Goal: Information Seeking & Learning: Learn about a topic

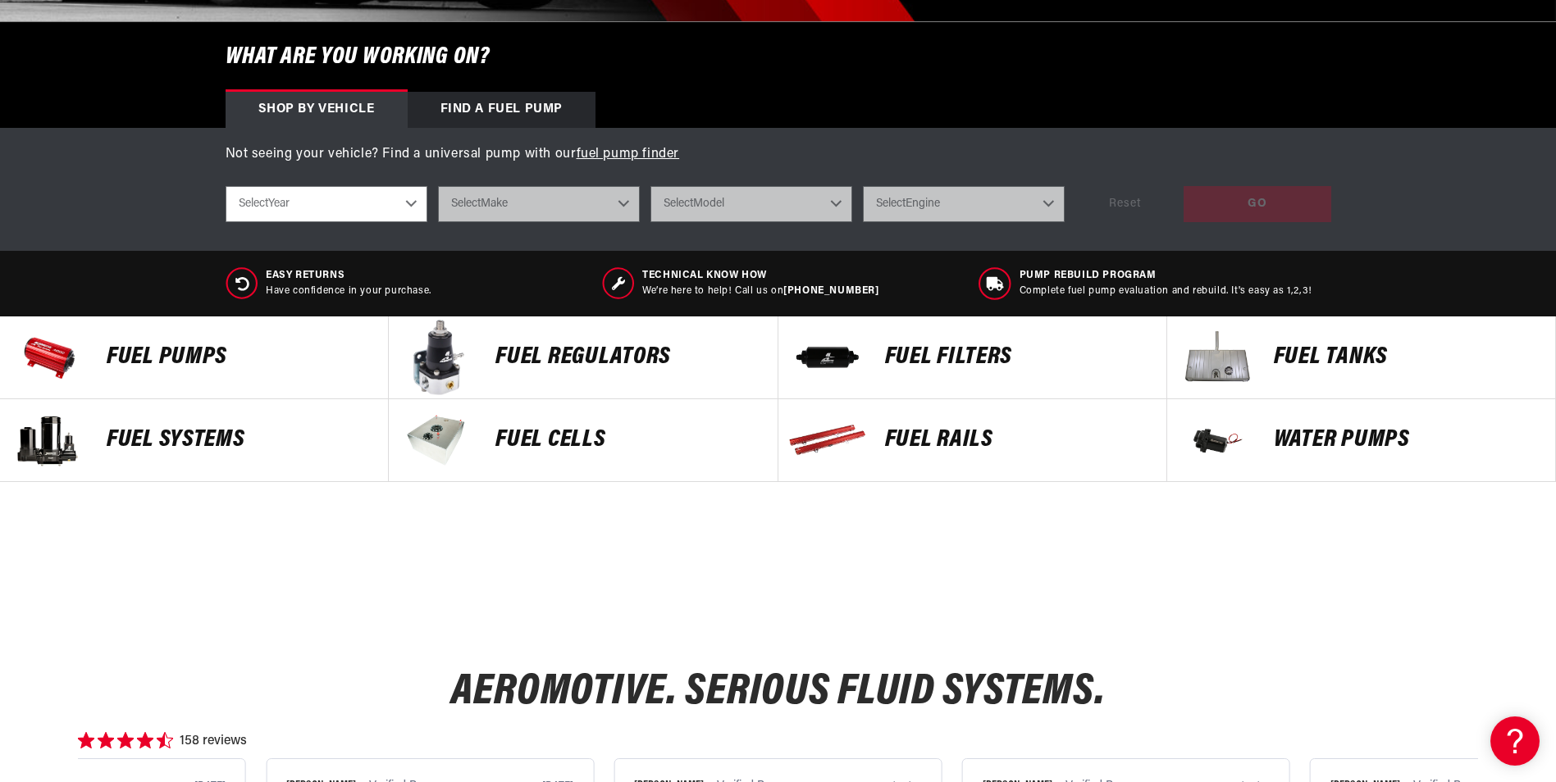
click at [588, 352] on p "FUEL REGULATORS" at bounding box center [627, 357] width 265 height 25
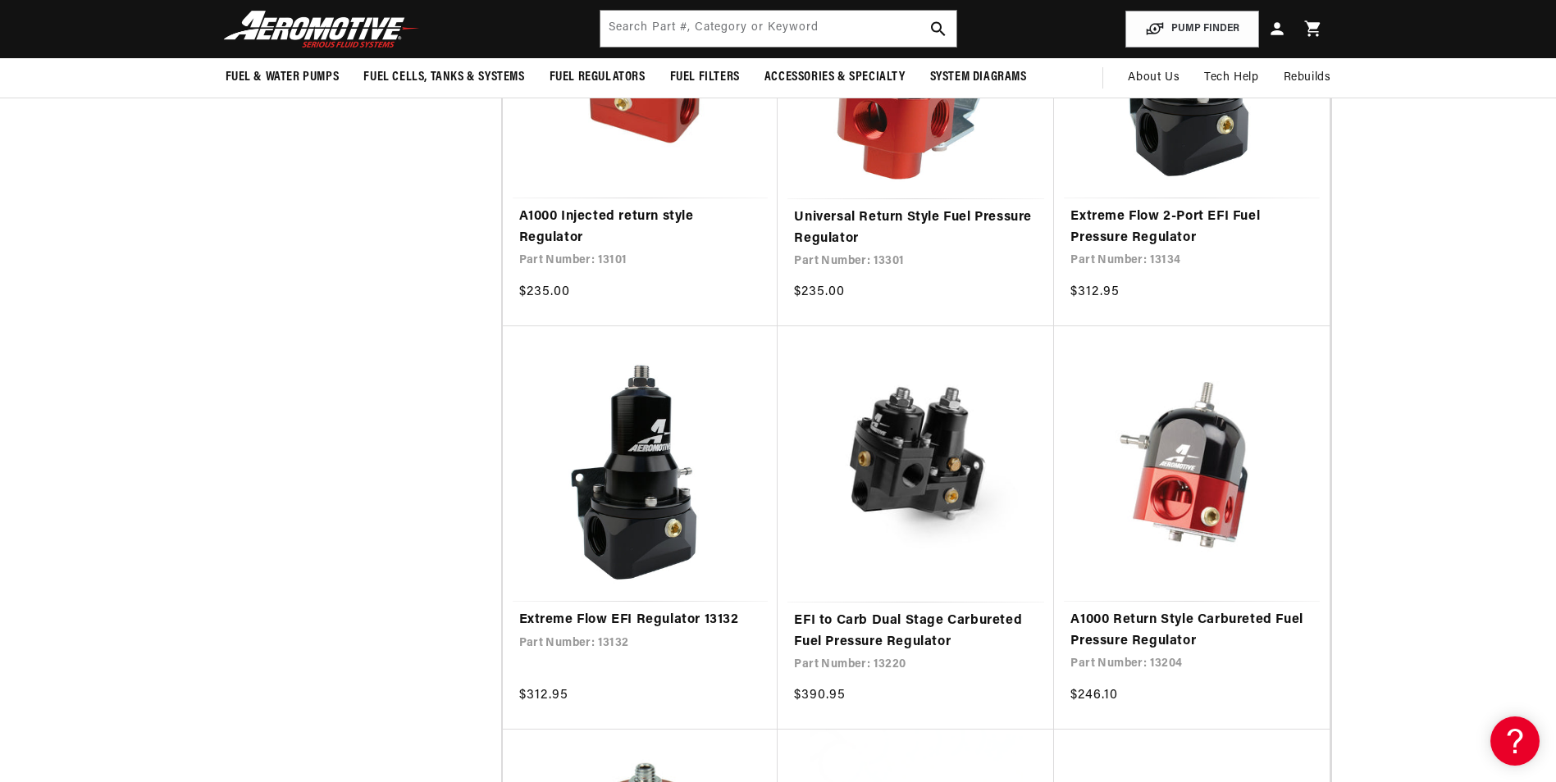
scroll to position [574, 0]
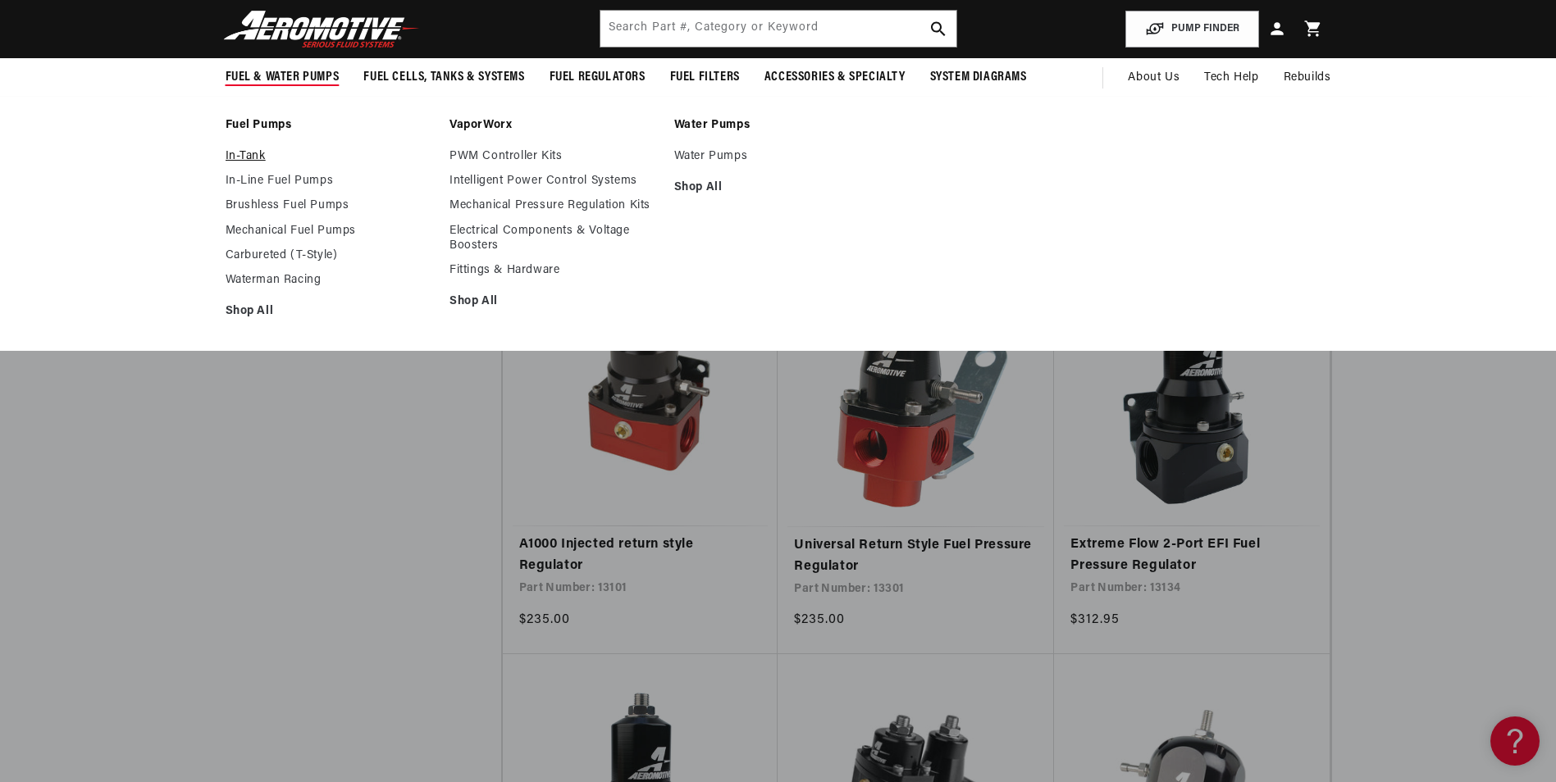
click at [252, 153] on link "In-Tank" at bounding box center [330, 156] width 208 height 15
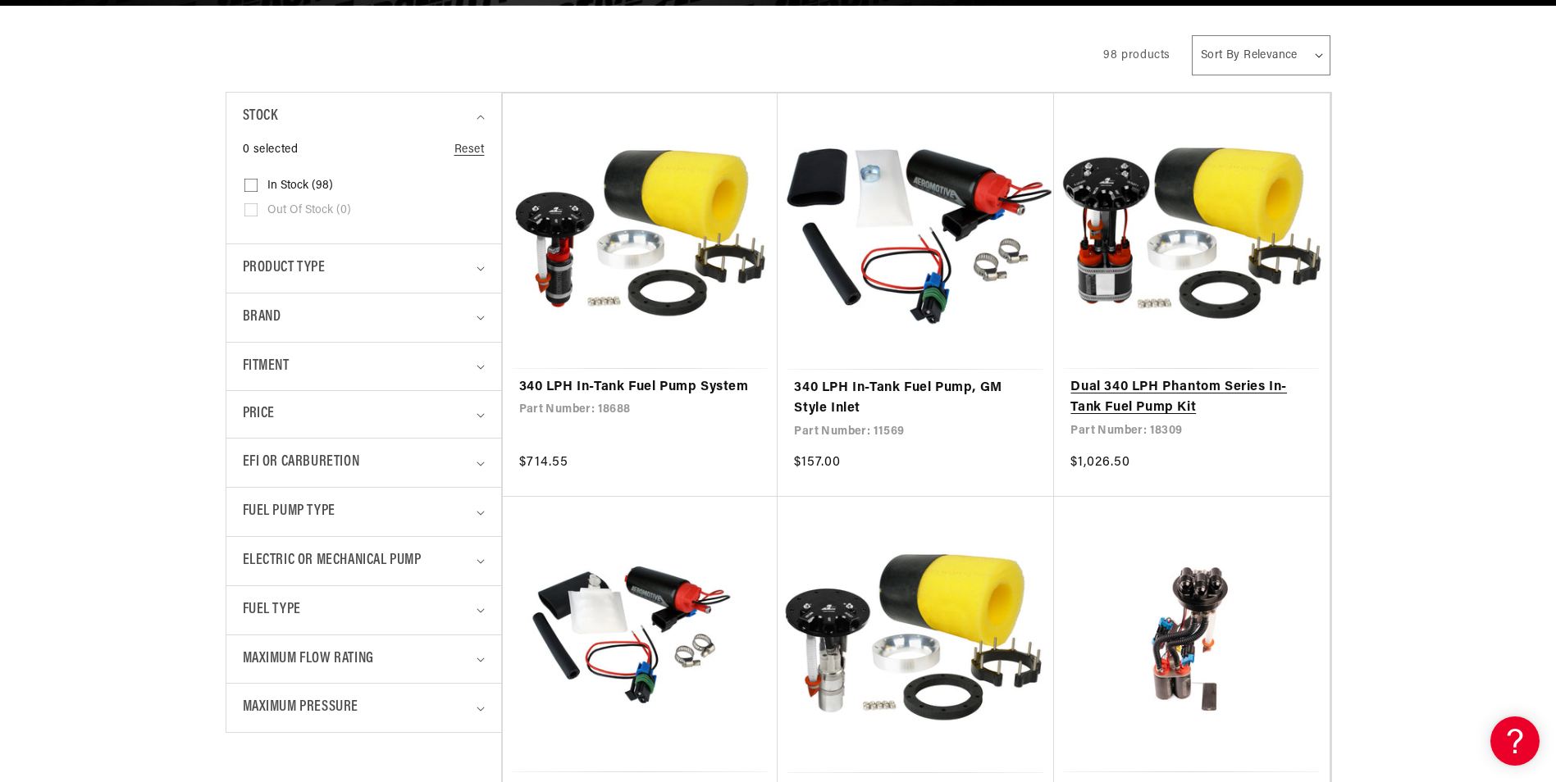
click at [1145, 383] on link "Dual 340 LPH Phantom Series In-Tank Fuel Pump Kit" at bounding box center [1191, 398] width 243 height 42
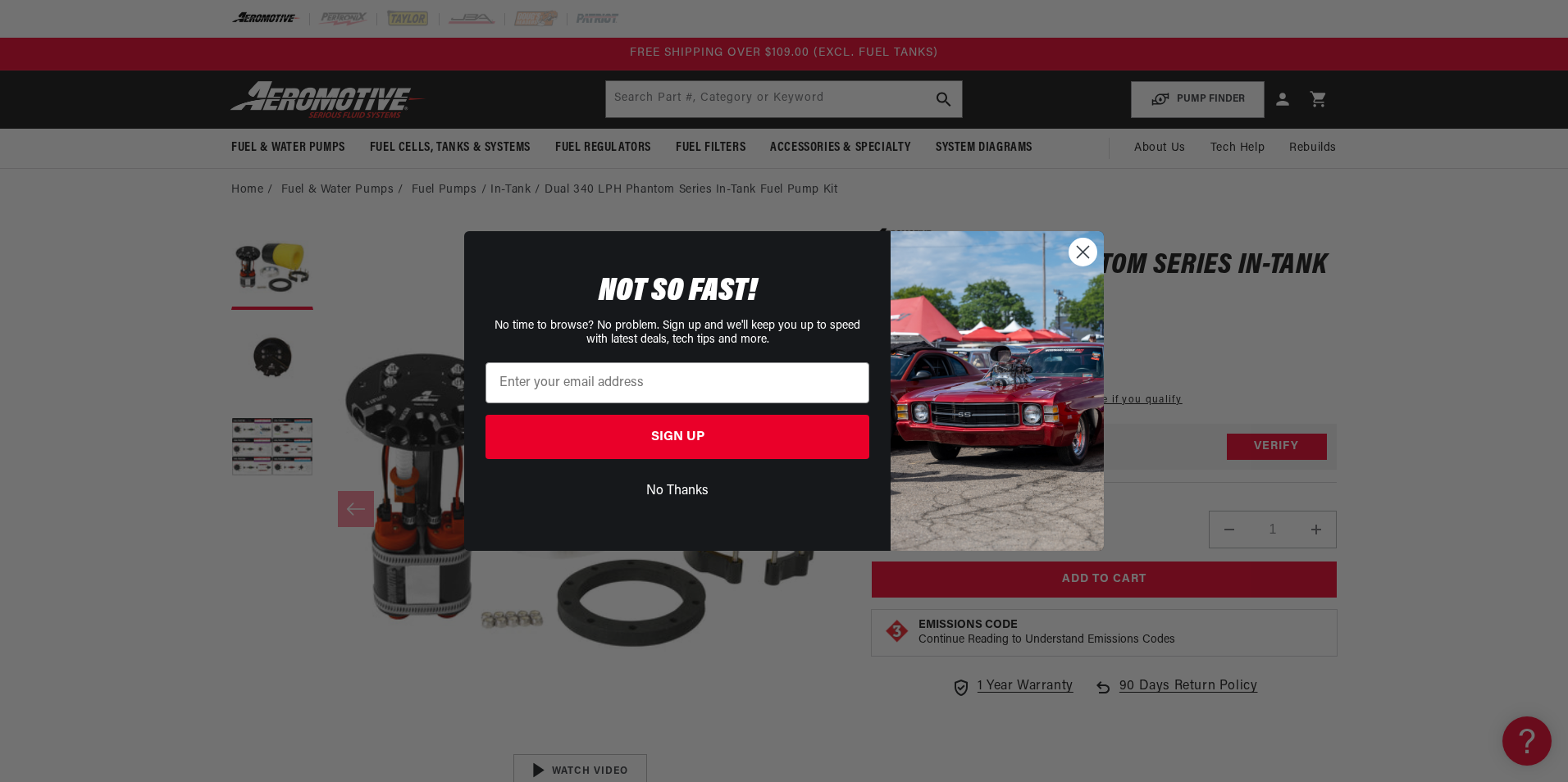
click at [1079, 246] on circle "Close dialog" at bounding box center [1082, 252] width 27 height 27
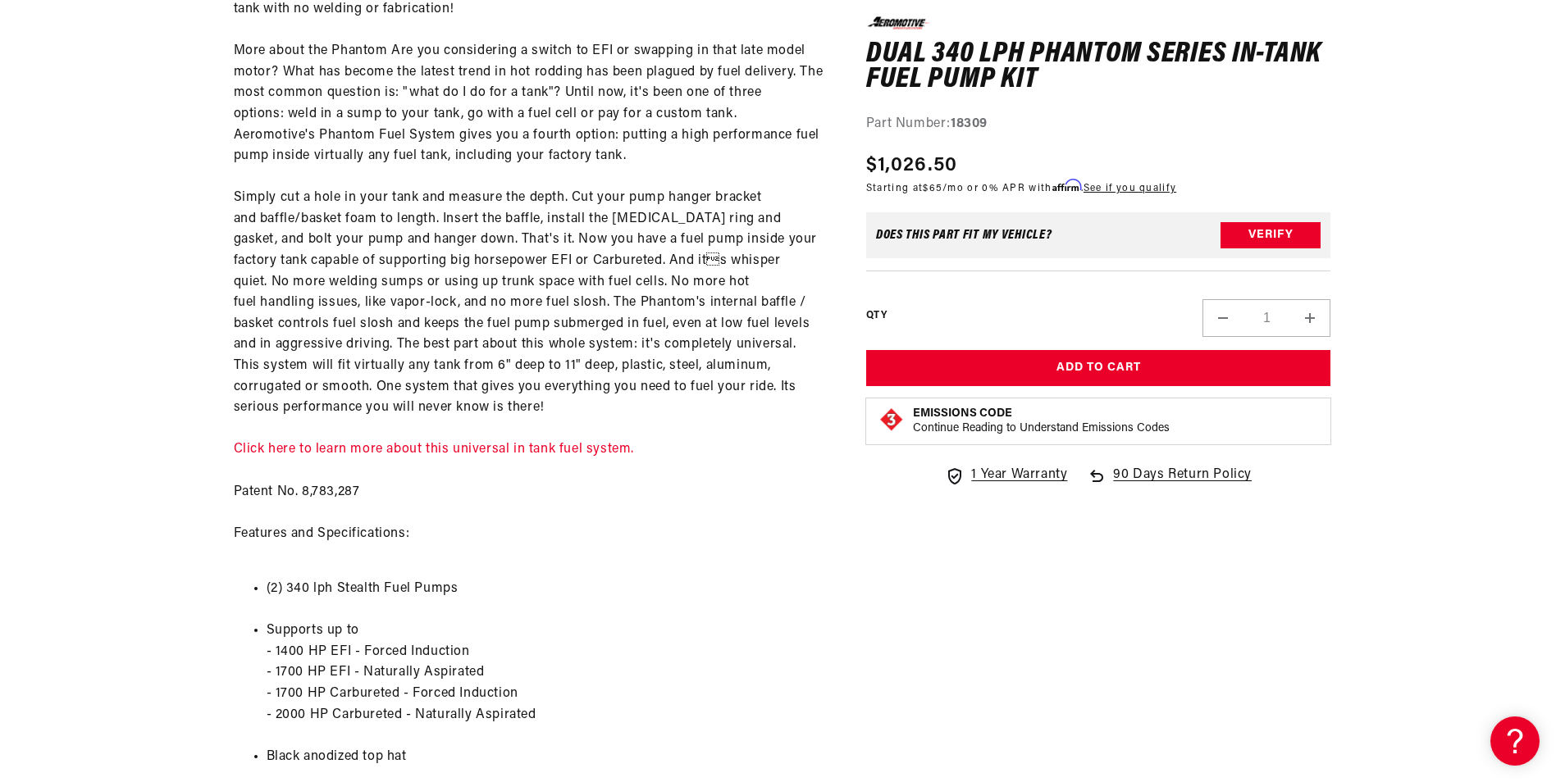
scroll to position [1258, 0]
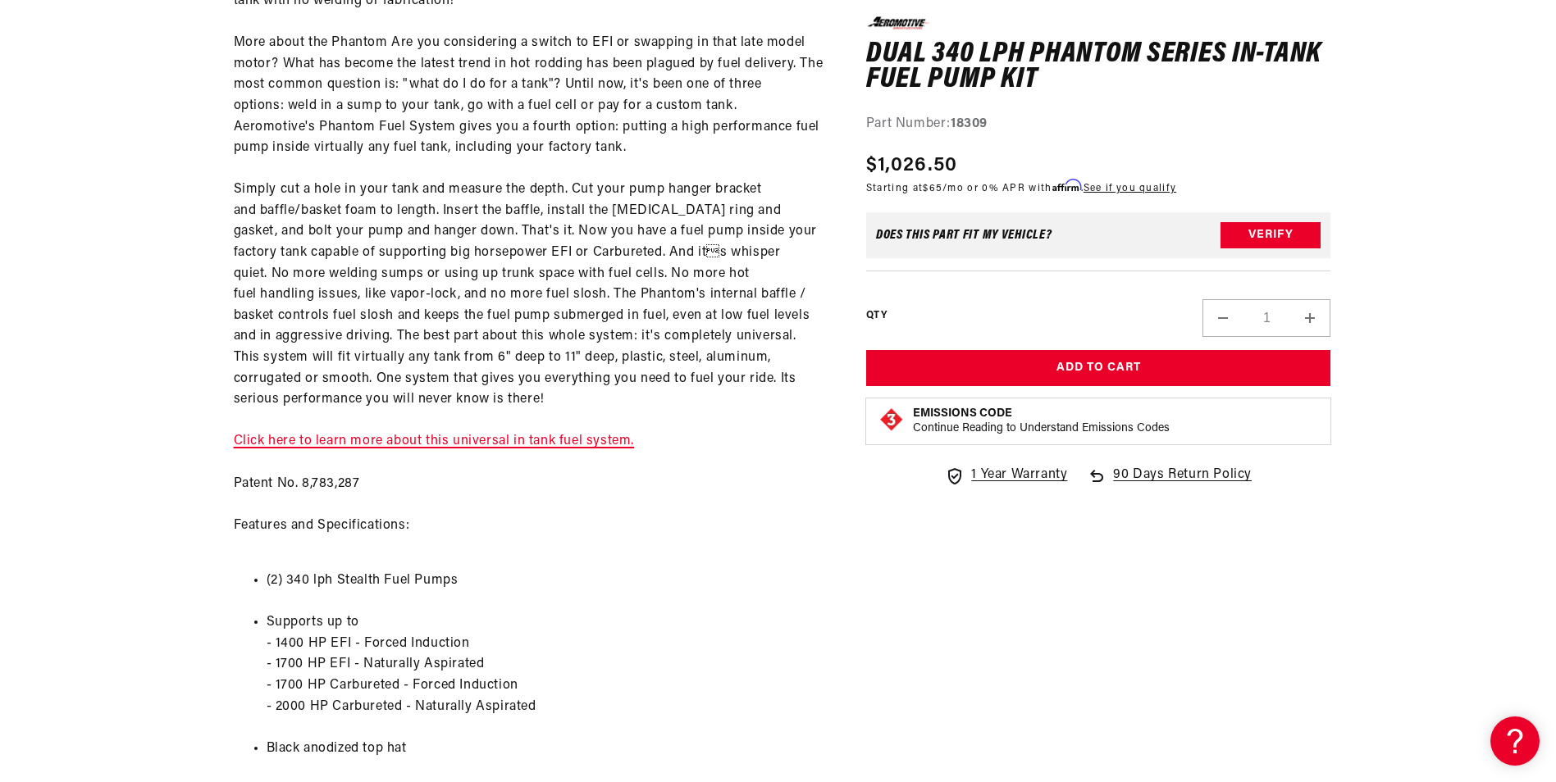
click at [483, 440] on link "Click here to learn more about this universal in tank fuel system." at bounding box center [434, 441] width 401 height 13
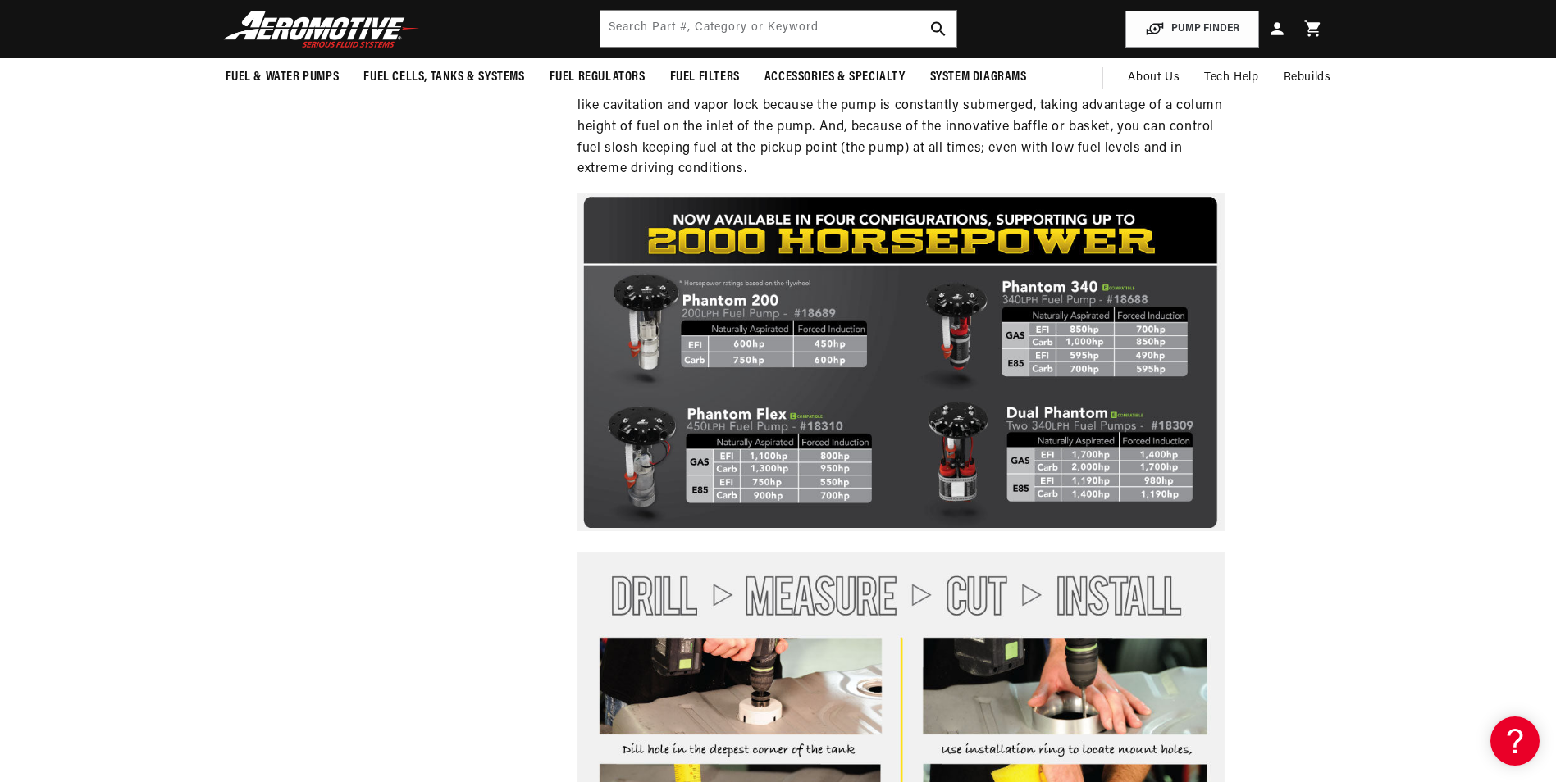
scroll to position [1394, 0]
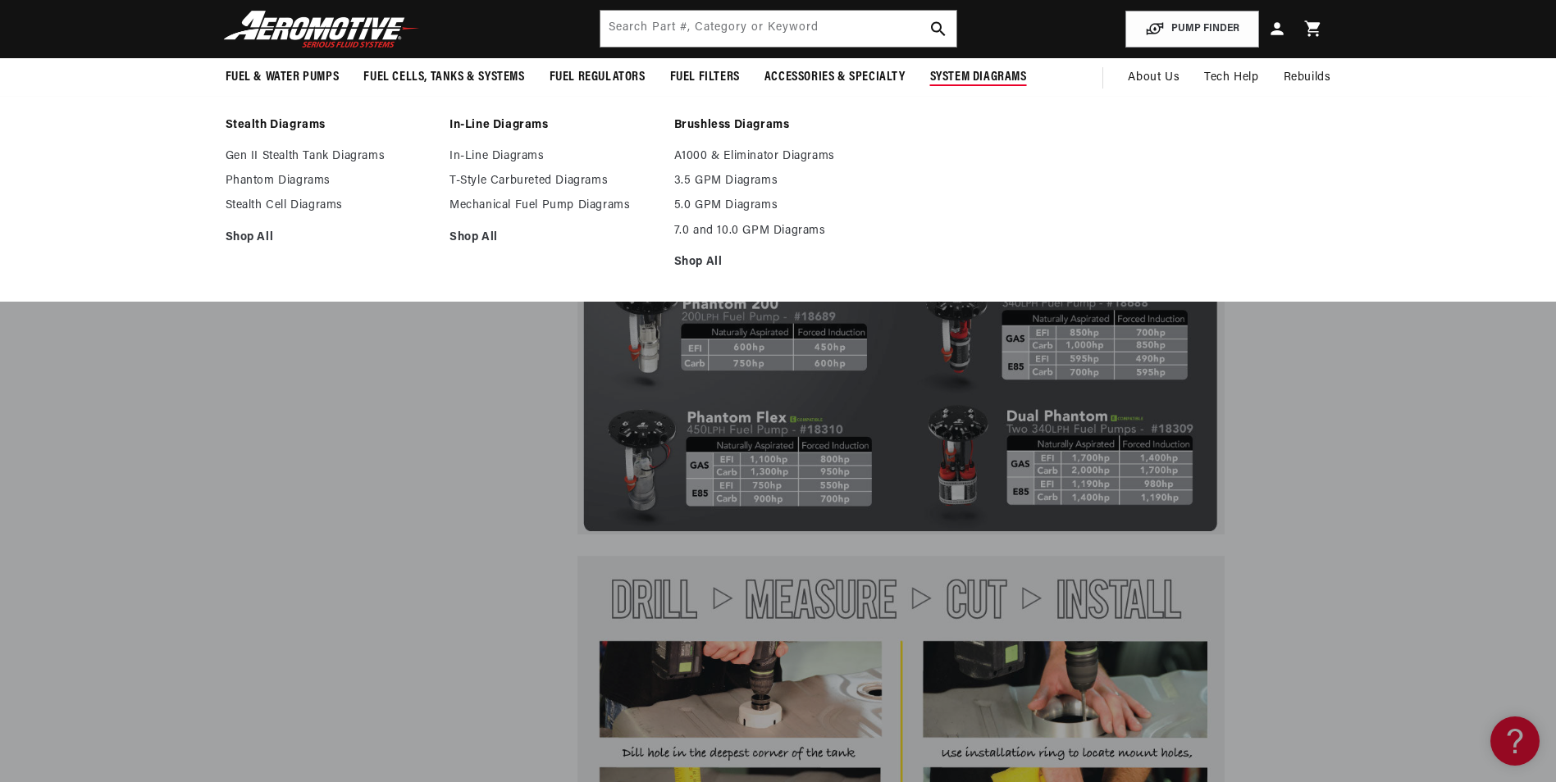
click at [982, 74] on span "System Diagrams" at bounding box center [978, 77] width 97 height 17
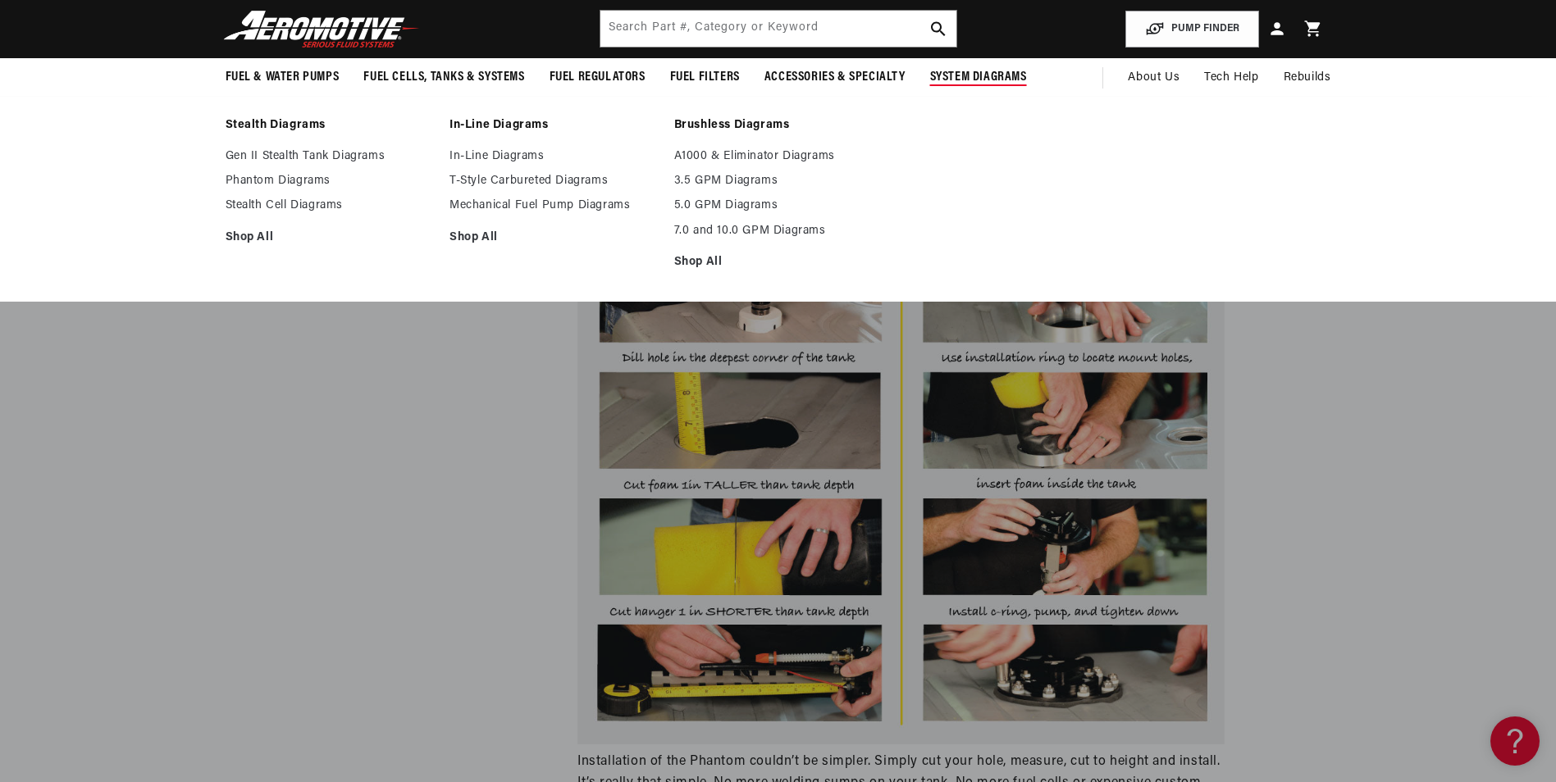
scroll to position [1804, 0]
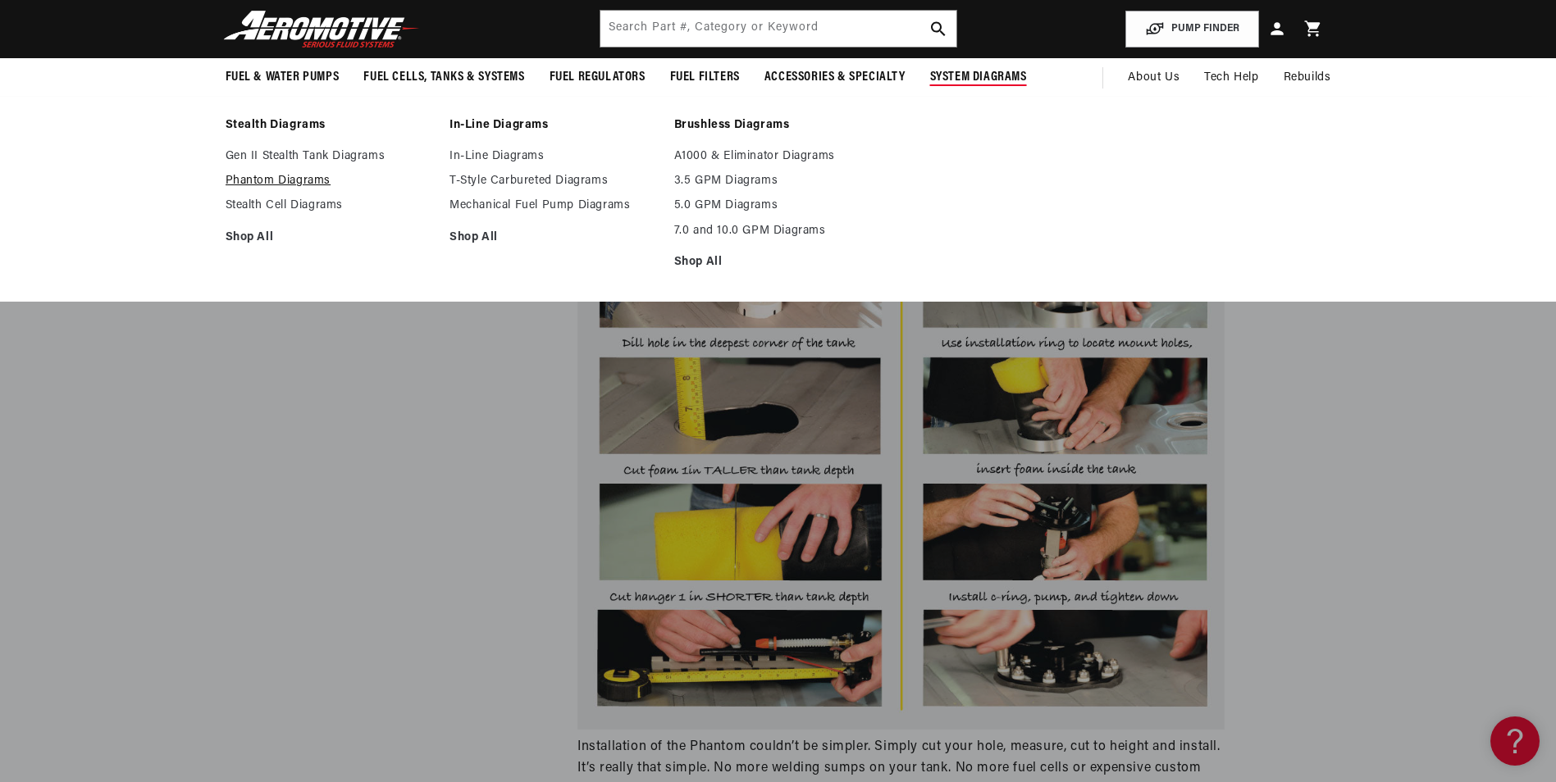
click at [303, 177] on link "Phantom Diagrams" at bounding box center [330, 181] width 208 height 15
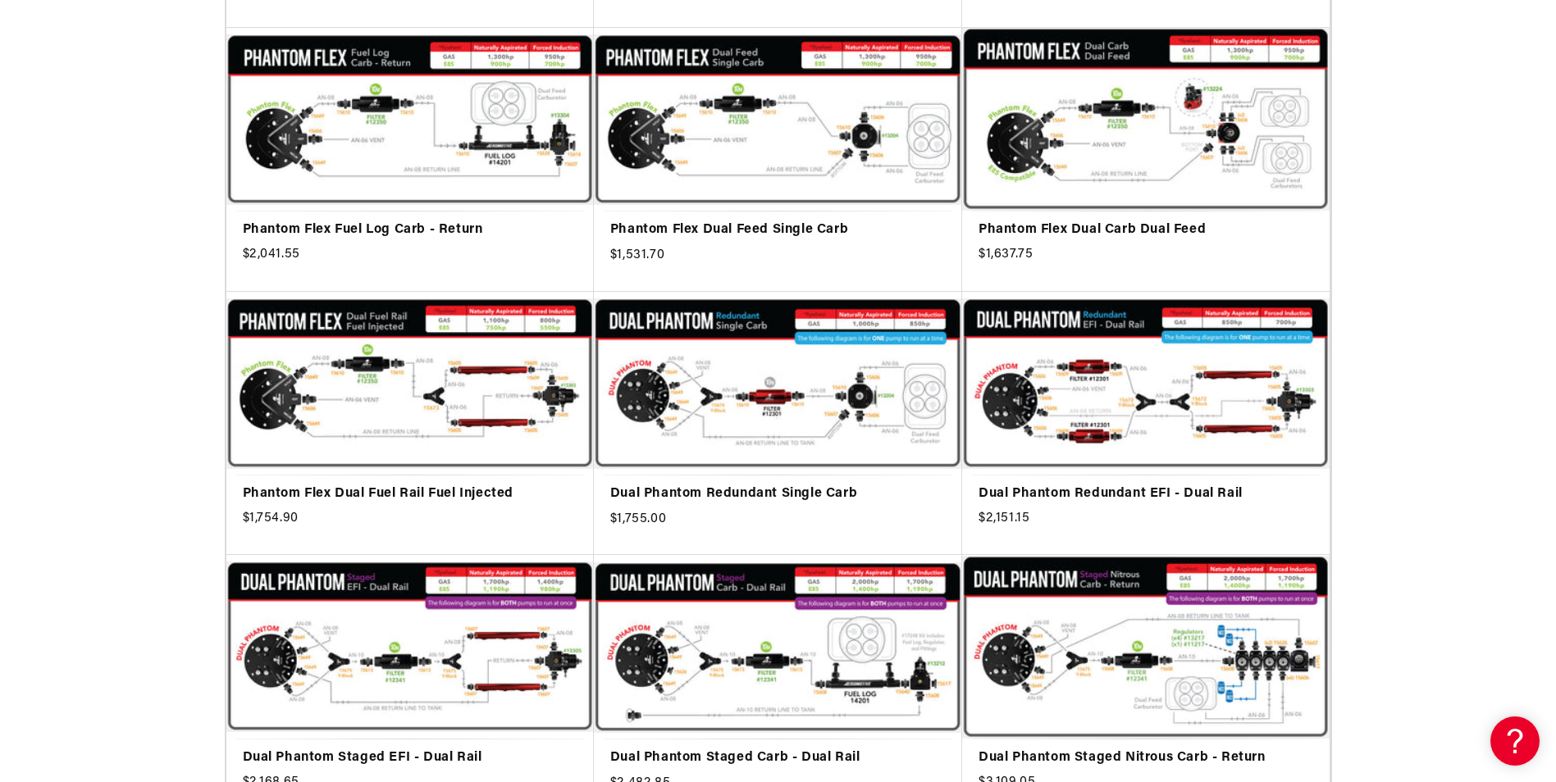
scroll to position [984, 0]
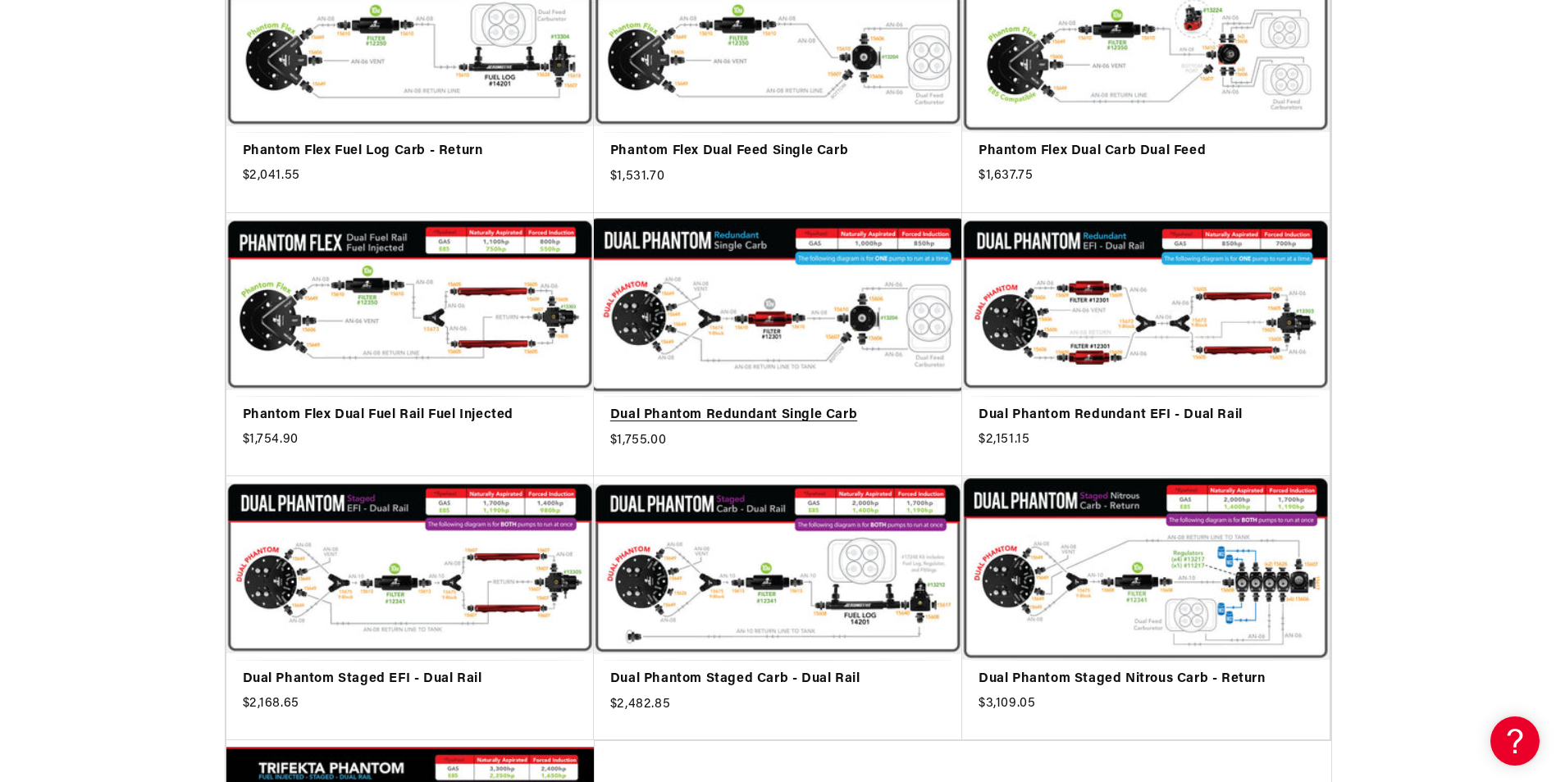
click at [700, 405] on link "Dual Phantom Redundant Single Carb" at bounding box center [777, 415] width 335 height 21
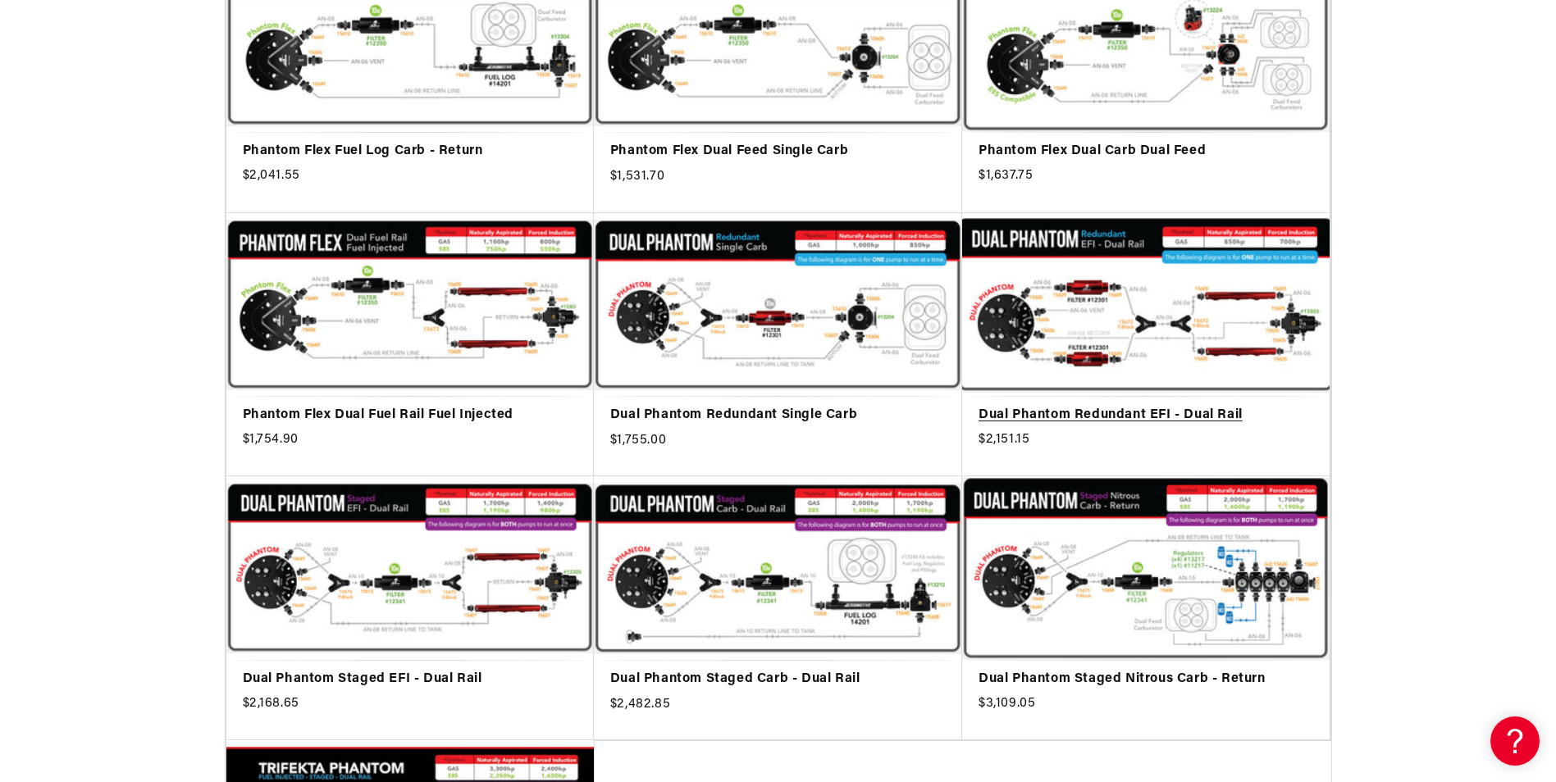
click at [1127, 405] on link "Dual Phantom Redundant EFI - Dual Rail" at bounding box center [1145, 415] width 335 height 21
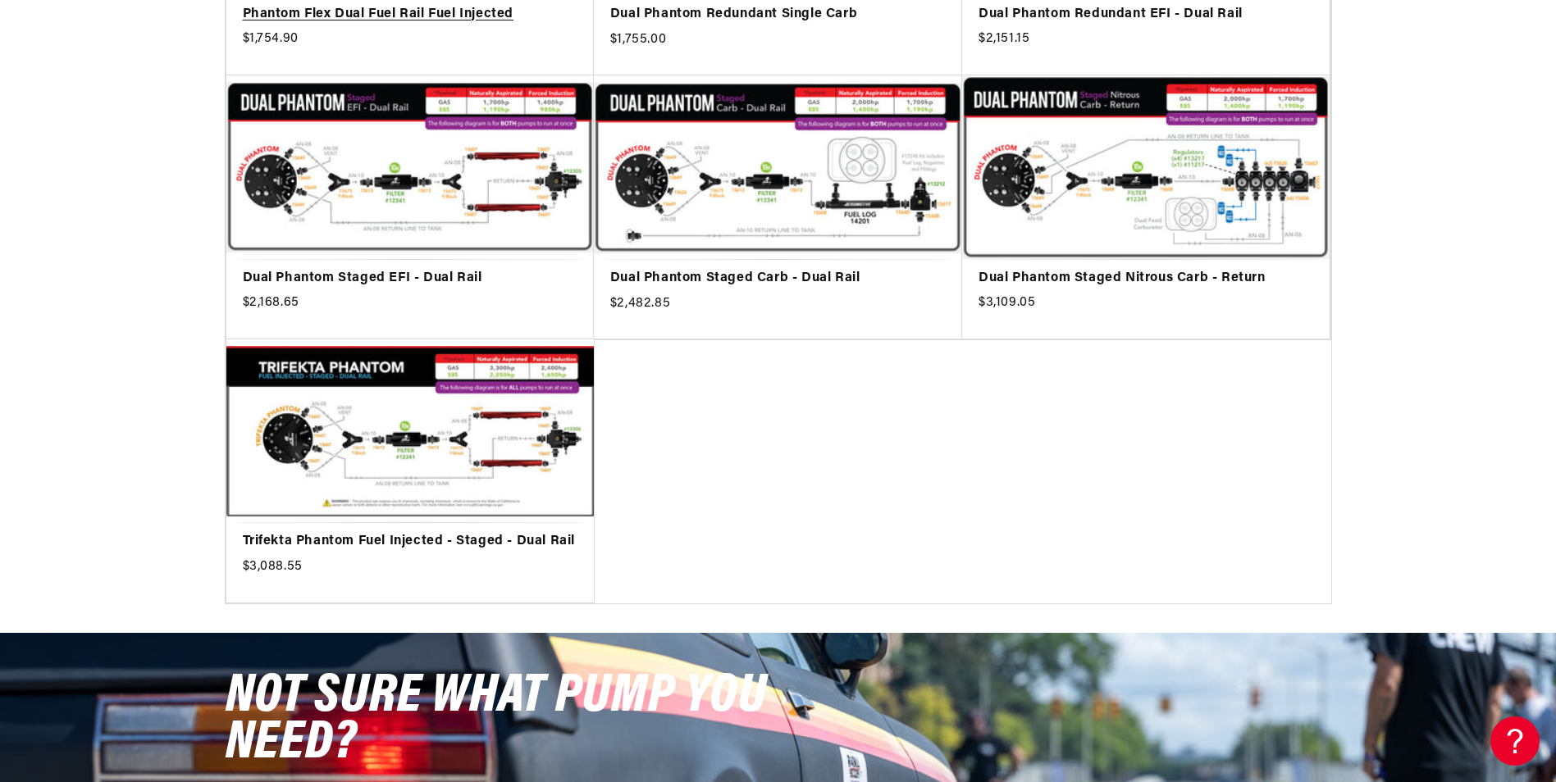
scroll to position [1394, 0]
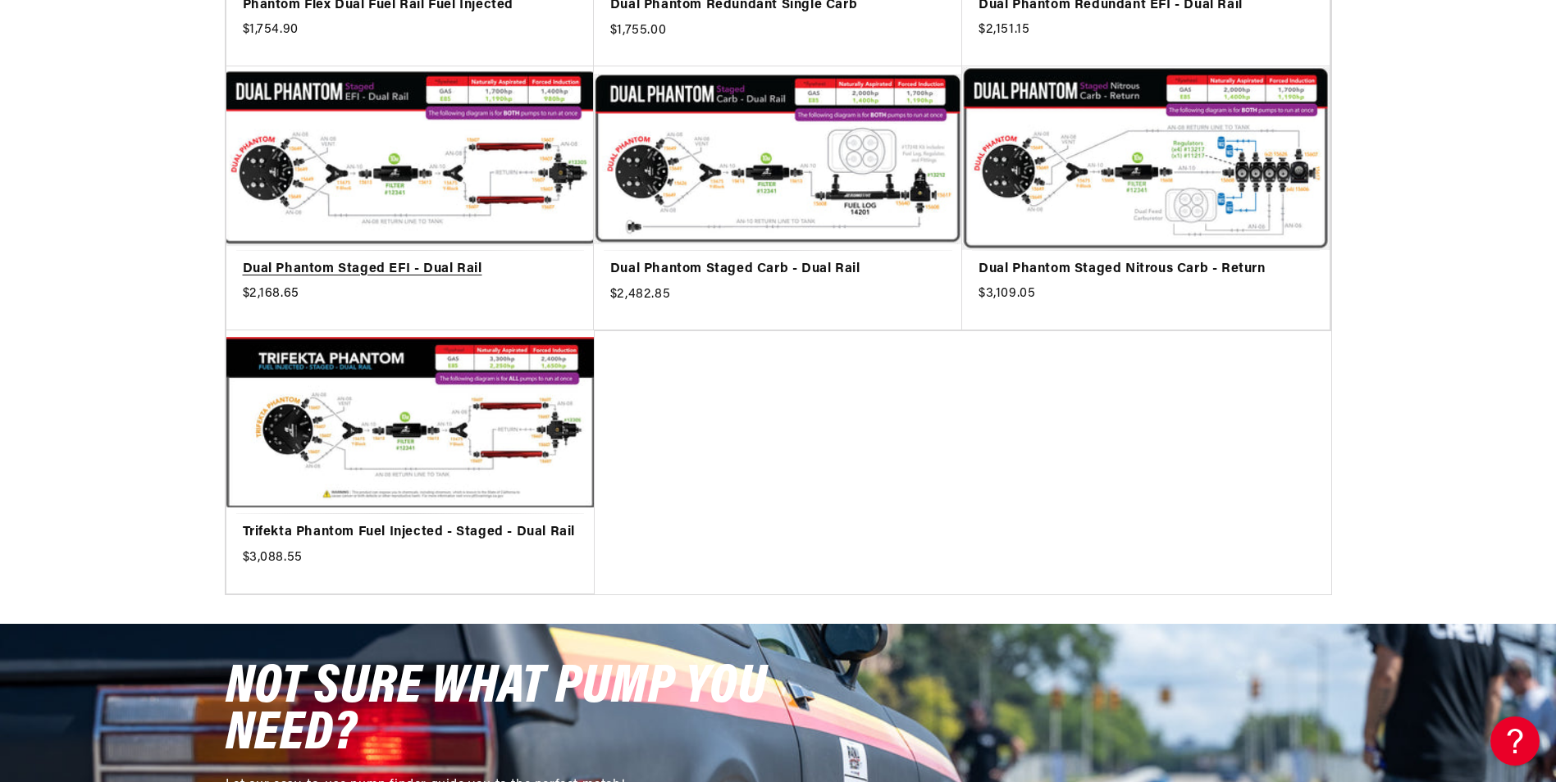
click at [417, 259] on link "Dual Phantom Staged EFI - Dual Rail" at bounding box center [410, 269] width 335 height 21
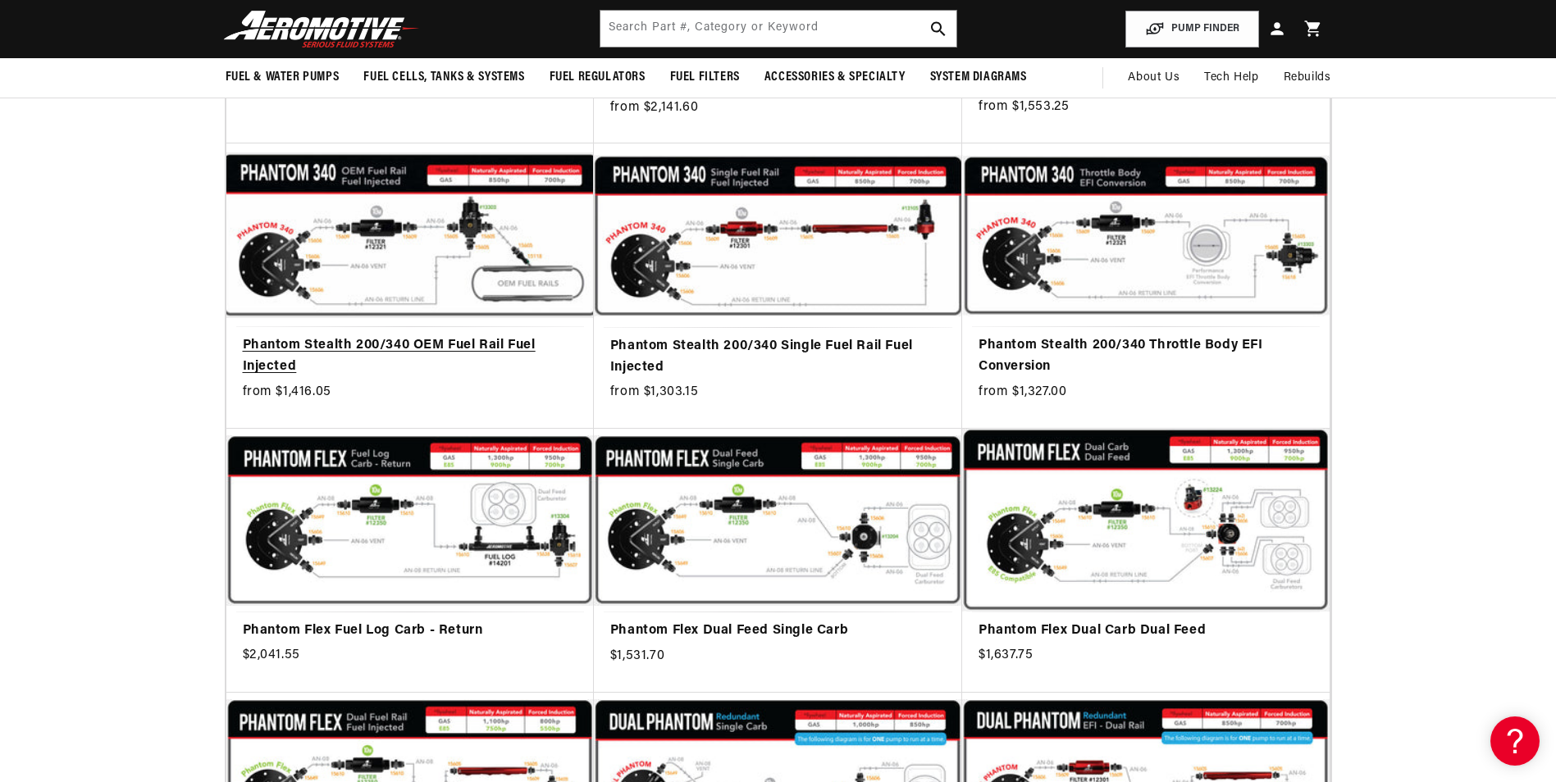
scroll to position [246, 0]
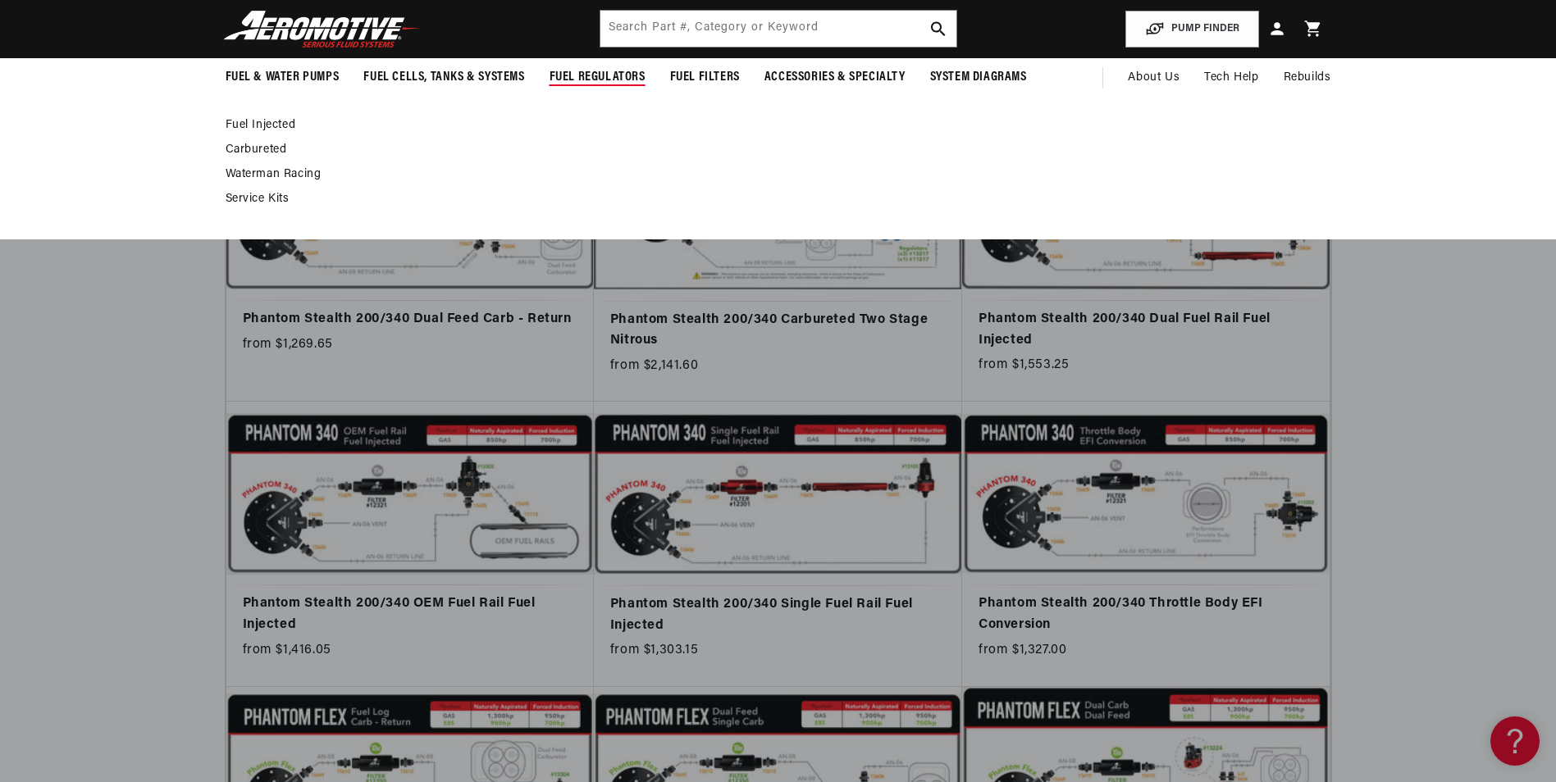
click at [600, 71] on span "Fuel Regulators" at bounding box center [598, 77] width 96 height 17
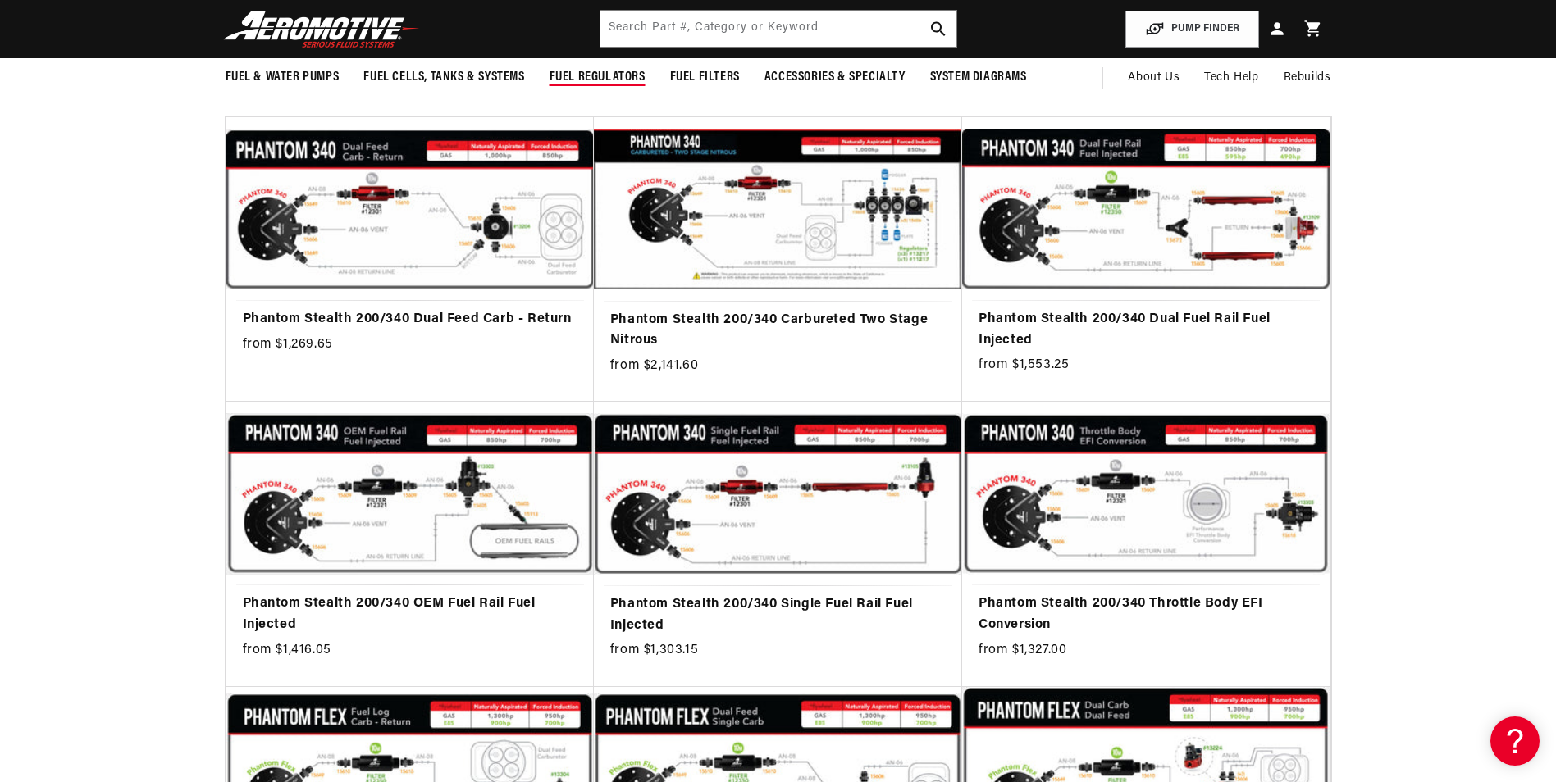
click at [598, 73] on span "Fuel Regulators" at bounding box center [598, 77] width 96 height 17
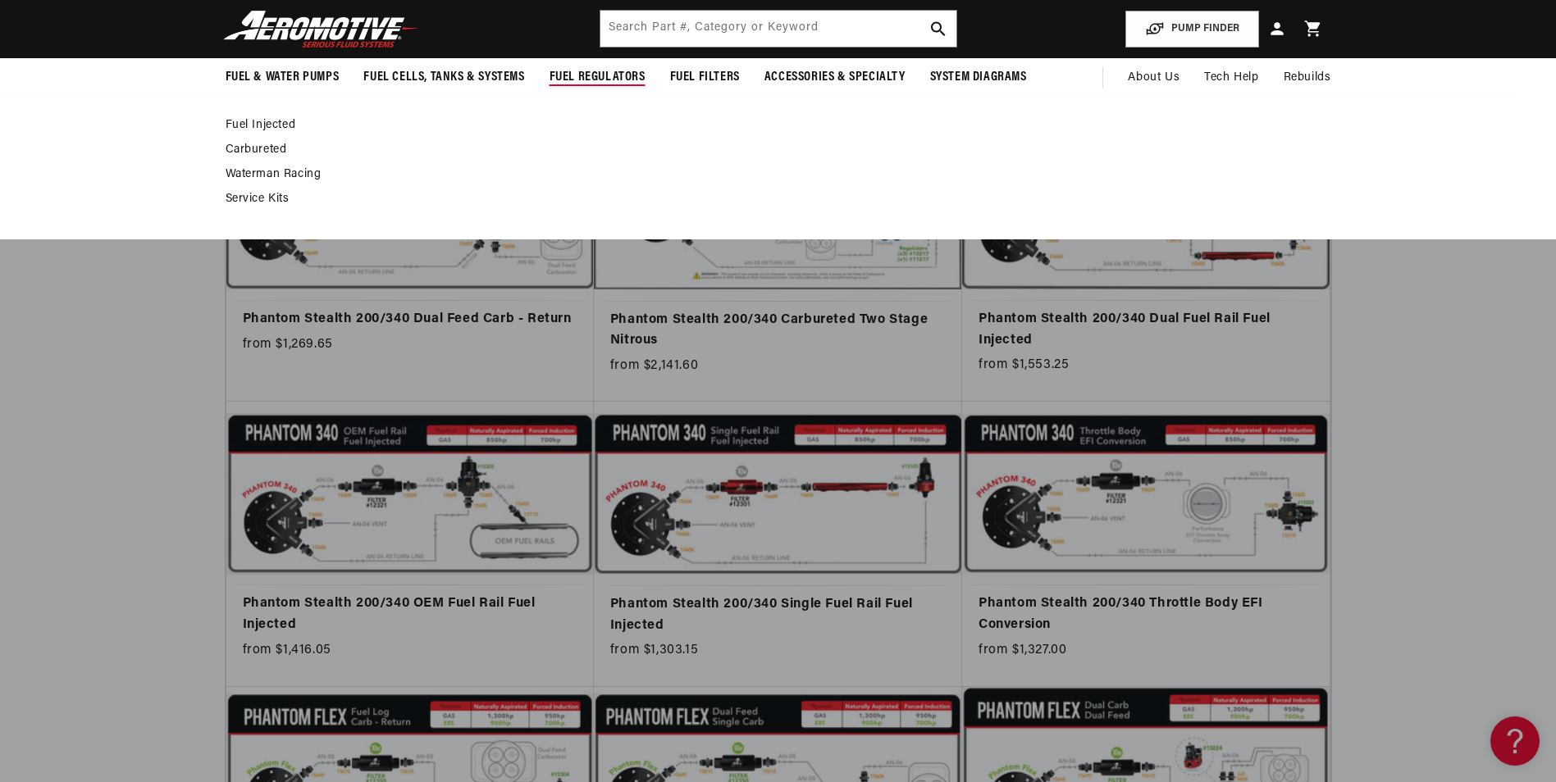
click at [267, 121] on link "Fuel Injected" at bounding box center [770, 125] width 1089 height 15
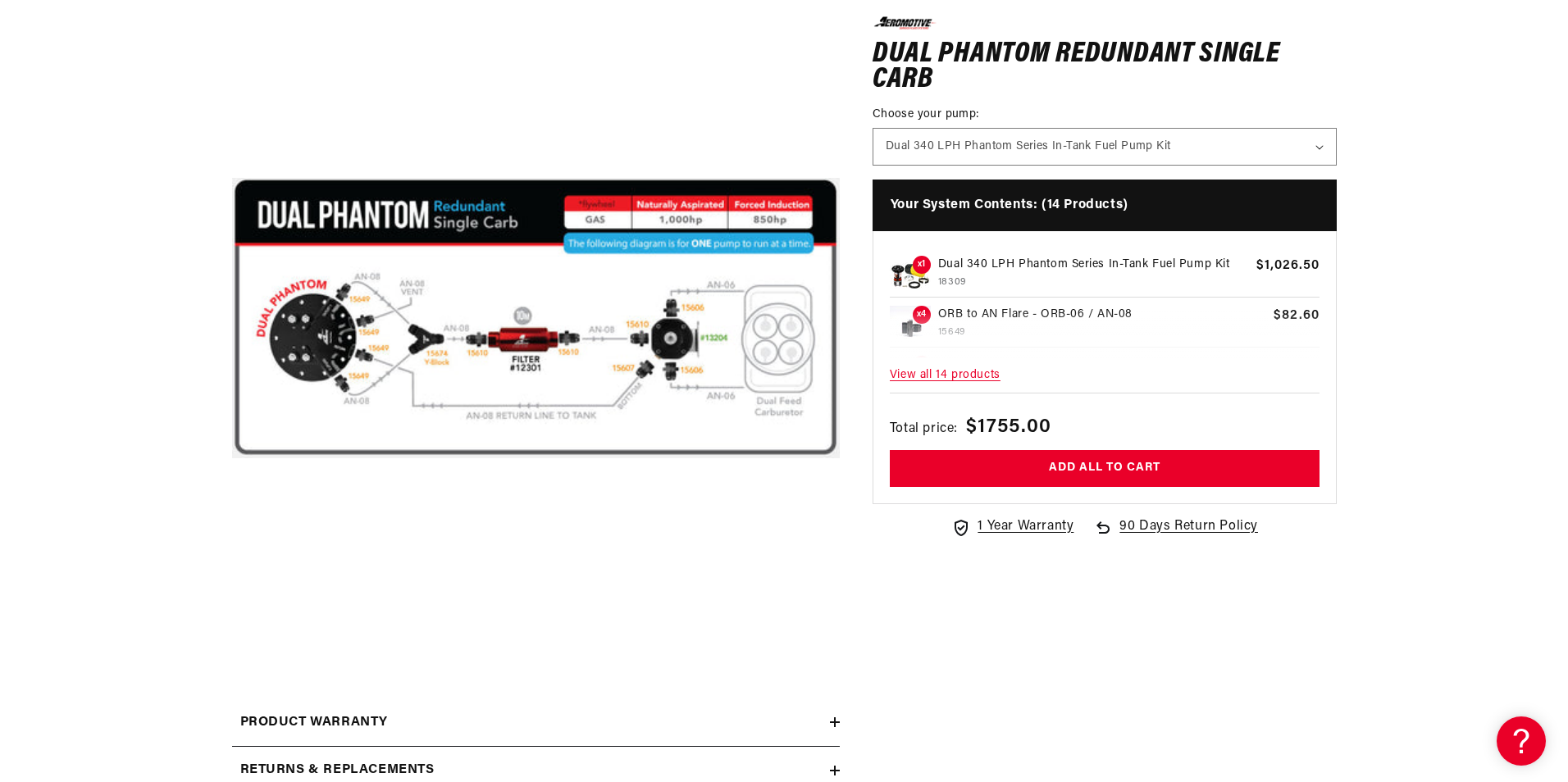
scroll to position [246, 0]
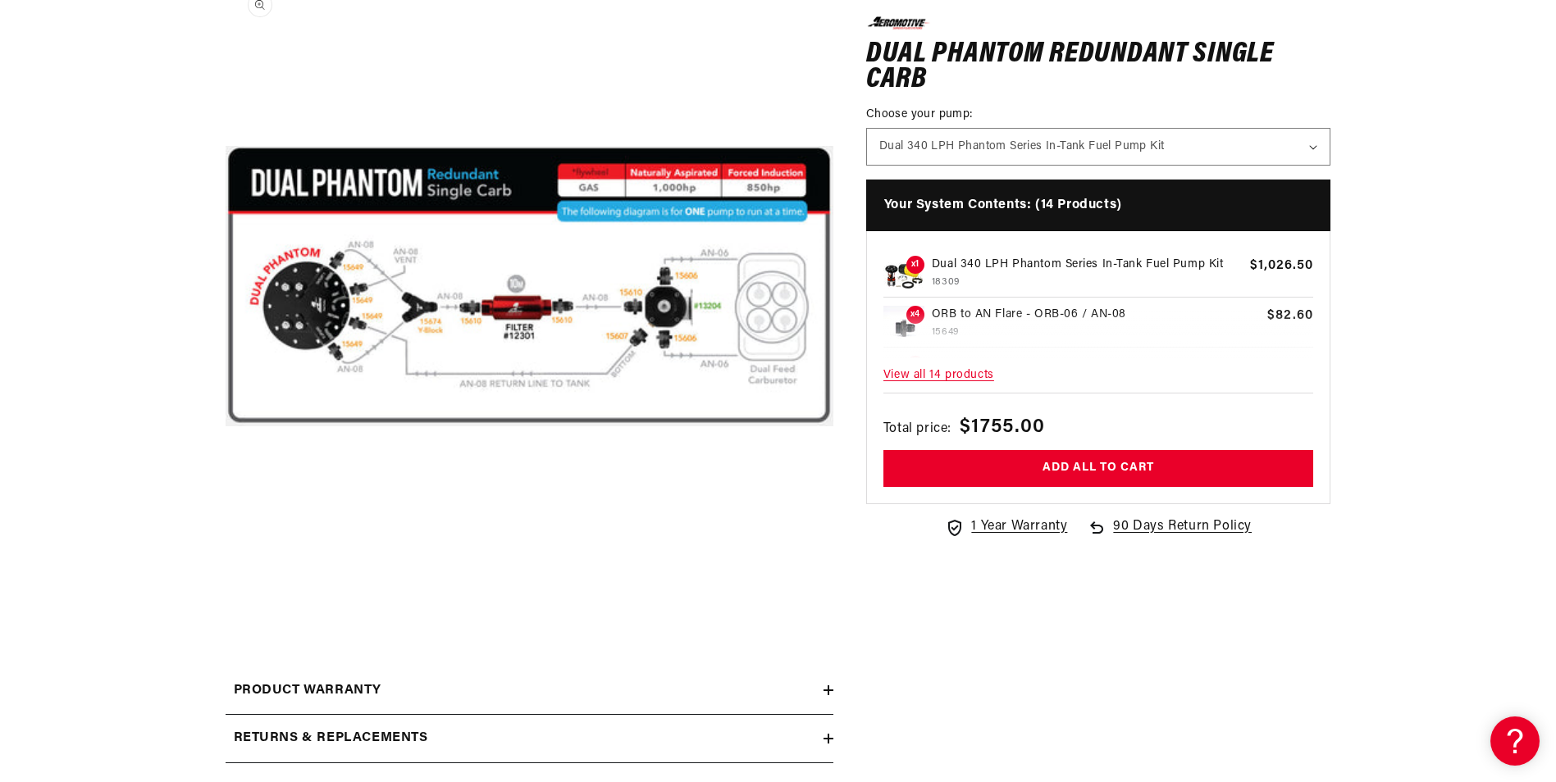
click at [226, 591] on button "Open media 1 in modal" at bounding box center [226, 591] width 0 height 0
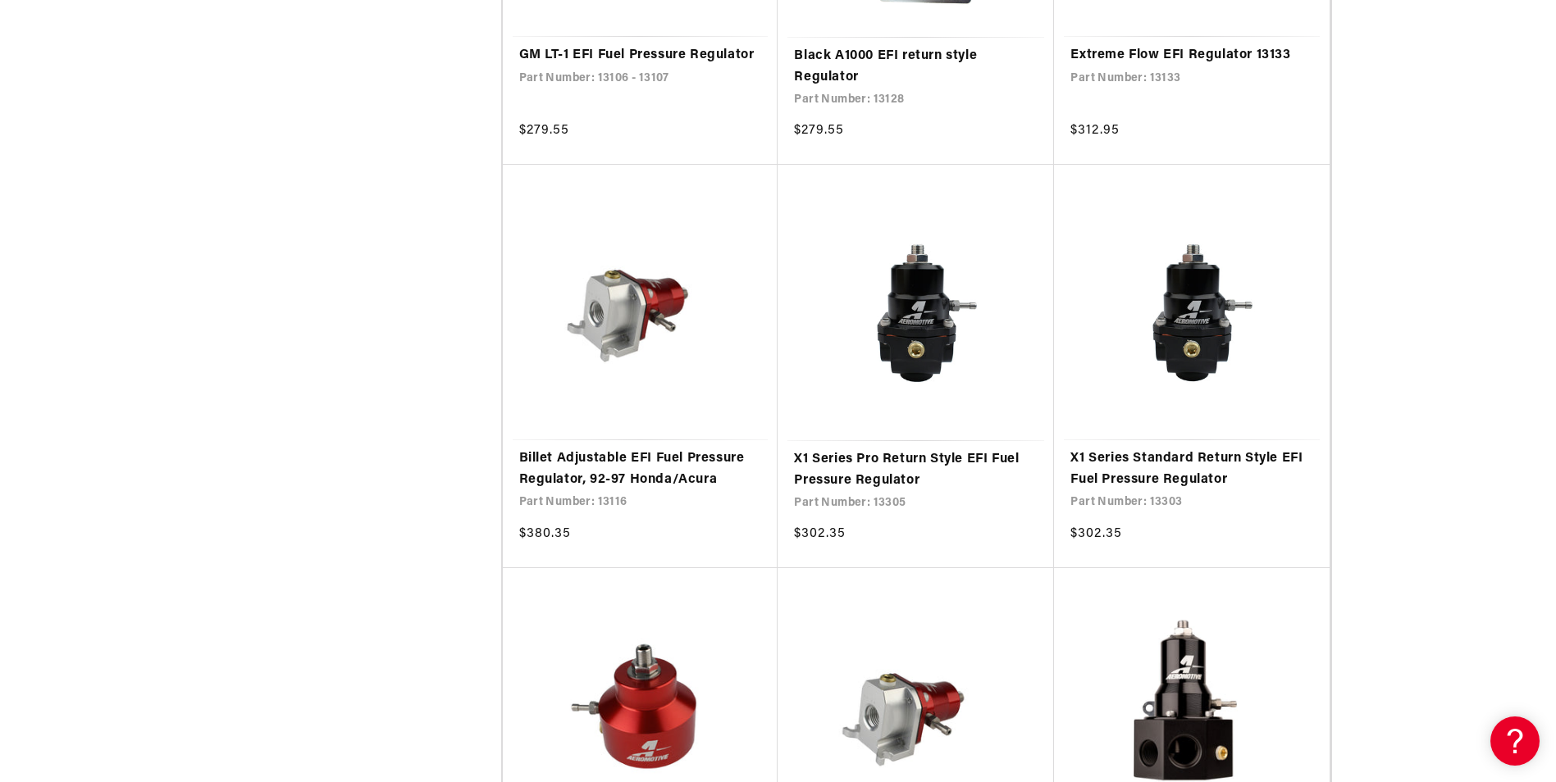
scroll to position [2707, 0]
click at [929, 449] on link "X1 Series Pro Return Style EFI Fuel Pressure Regulator" at bounding box center [916, 470] width 244 height 42
